Goal: Task Accomplishment & Management: Use online tool/utility

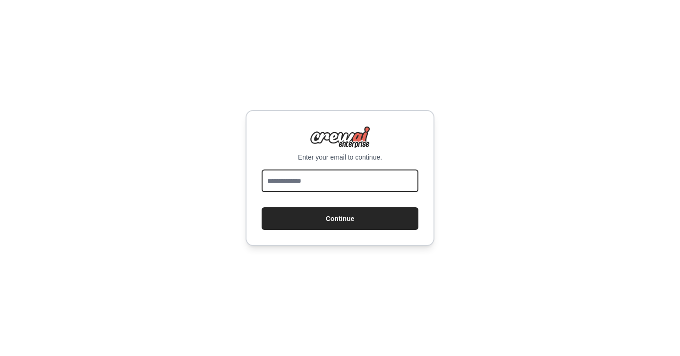
click at [364, 180] on input "email" at bounding box center [340, 181] width 157 height 23
type input "**********"
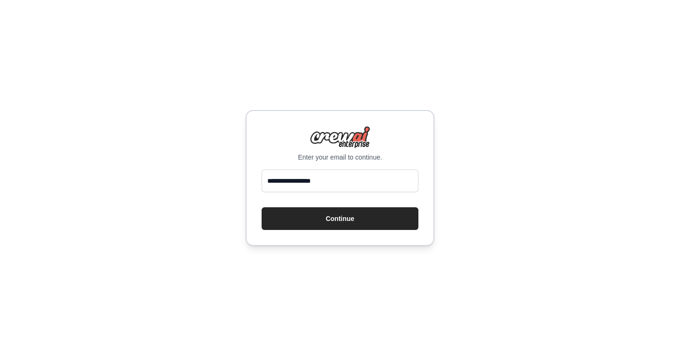
click at [349, 234] on div "**********" at bounding box center [340, 178] width 189 height 136
click at [351, 224] on button "Continue" at bounding box center [340, 218] width 157 height 23
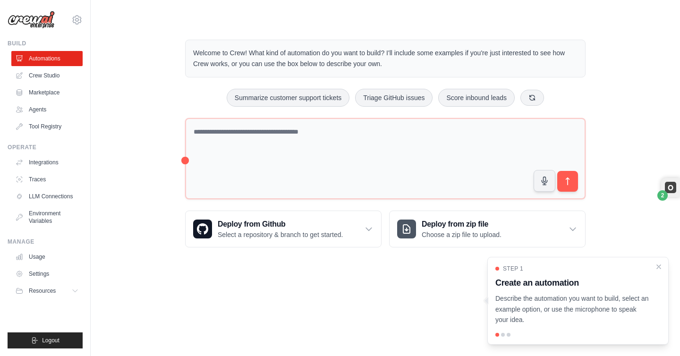
click at [162, 112] on div "Welcome to Crew! What kind of automation do you want to build? I'll include som…" at bounding box center [385, 144] width 559 height 238
click at [60, 75] on link "Crew Studio" at bounding box center [47, 75] width 71 height 15
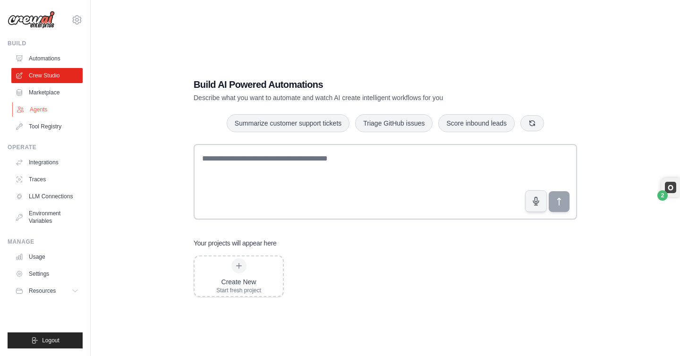
click at [42, 103] on link "Agents" at bounding box center [47, 109] width 71 height 15
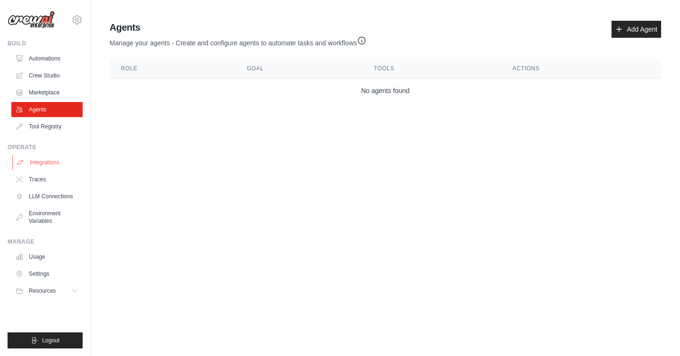
click at [53, 159] on link "Integrations" at bounding box center [47, 162] width 71 height 15
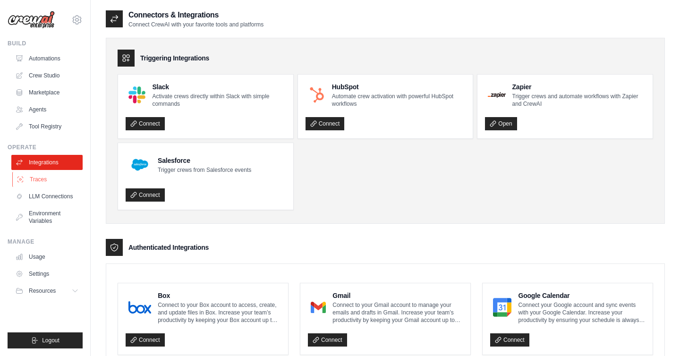
click at [59, 183] on link "Traces" at bounding box center [47, 179] width 71 height 15
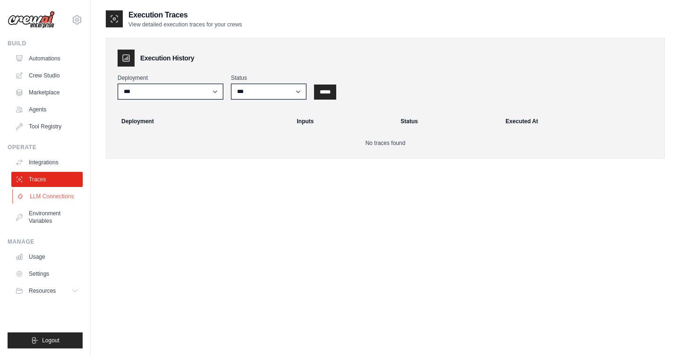
click at [66, 192] on link "LLM Connections" at bounding box center [47, 196] width 71 height 15
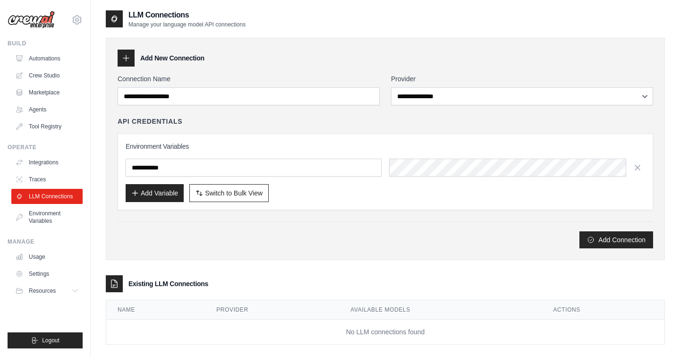
scroll to position [19, 0]
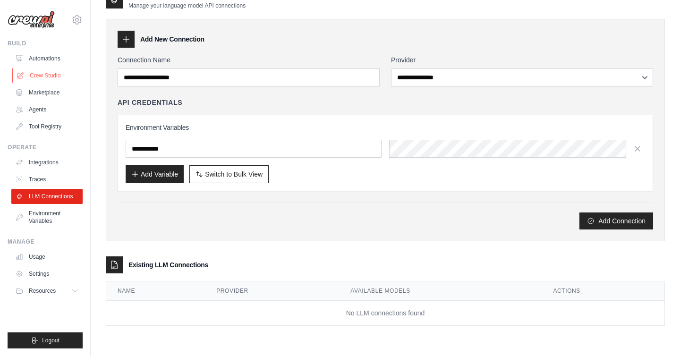
click at [34, 78] on link "Crew Studio" at bounding box center [47, 75] width 71 height 15
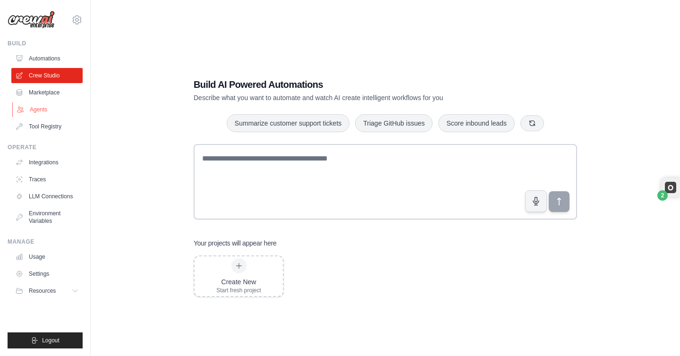
click at [30, 117] on link "Agents" at bounding box center [47, 109] width 71 height 15
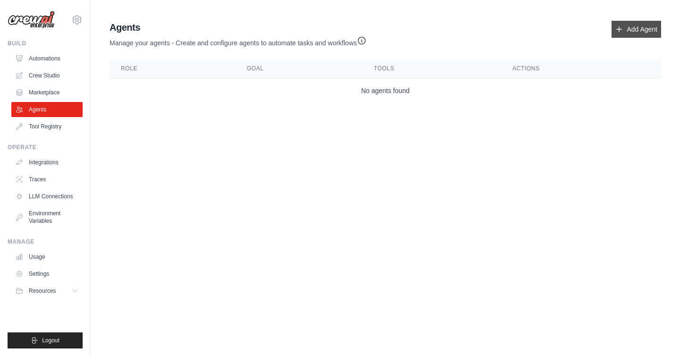
click at [650, 34] on link "Add Agent" at bounding box center [636, 29] width 50 height 17
click at [613, 18] on div "Agents Manage your agents - Create and configure agents to automate tasks and w…" at bounding box center [385, 62] width 559 height 90
click at [618, 25] on icon at bounding box center [619, 29] width 8 height 8
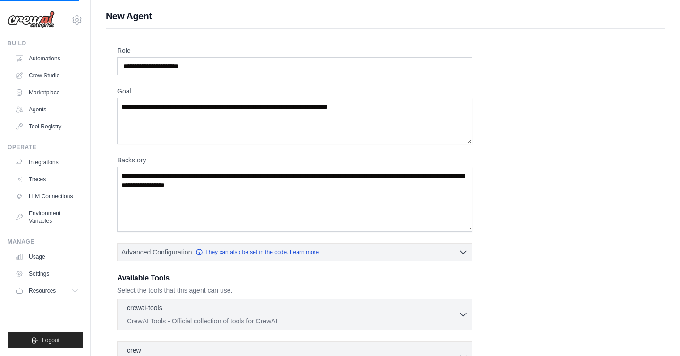
click at [638, 39] on div "Role Goal Backstory Advanced Configuration They can also be set in the code. Le…" at bounding box center [385, 263] width 559 height 468
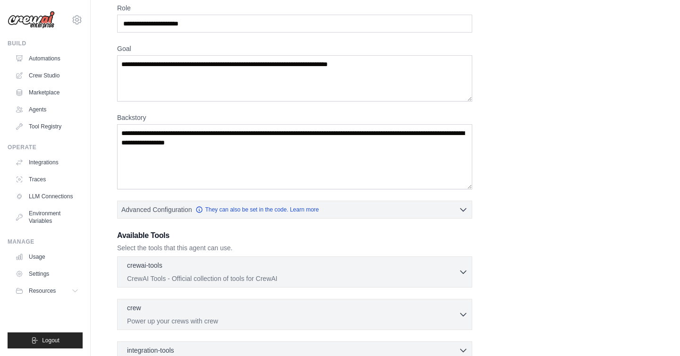
scroll to position [151, 0]
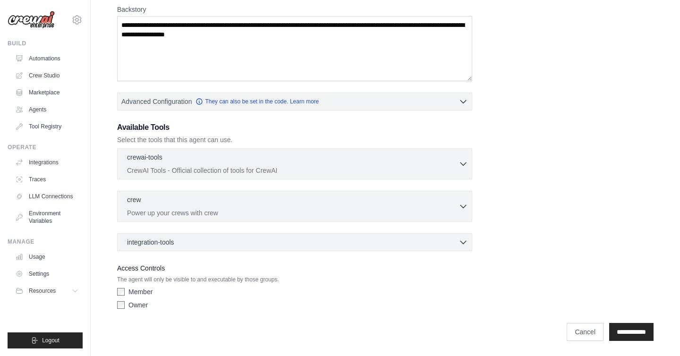
click at [210, 177] on div "crewai-tools 0 selected CrewAI Tools - Official collection of tools for CrewAI …" at bounding box center [294, 163] width 355 height 31
click at [196, 220] on div "crew 0 selected Power up your crews with crew Crew" at bounding box center [294, 206] width 355 height 31
